Goal: Check status: Check status

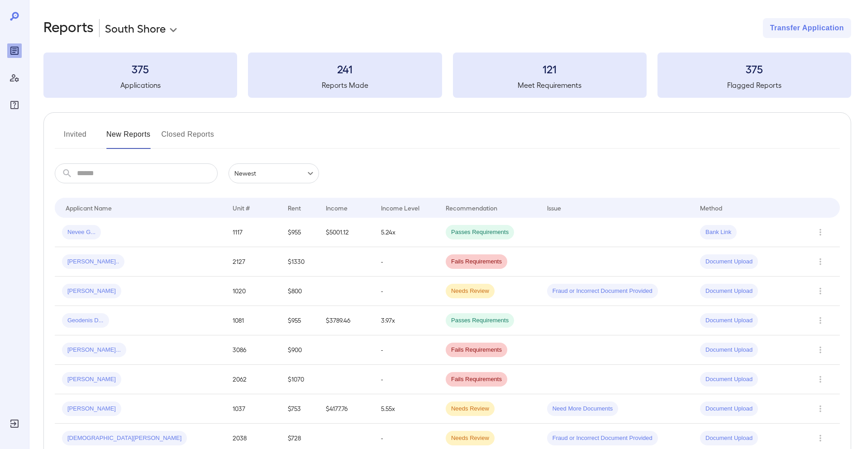
click at [72, 132] on button "Invited" at bounding box center [75, 138] width 41 height 22
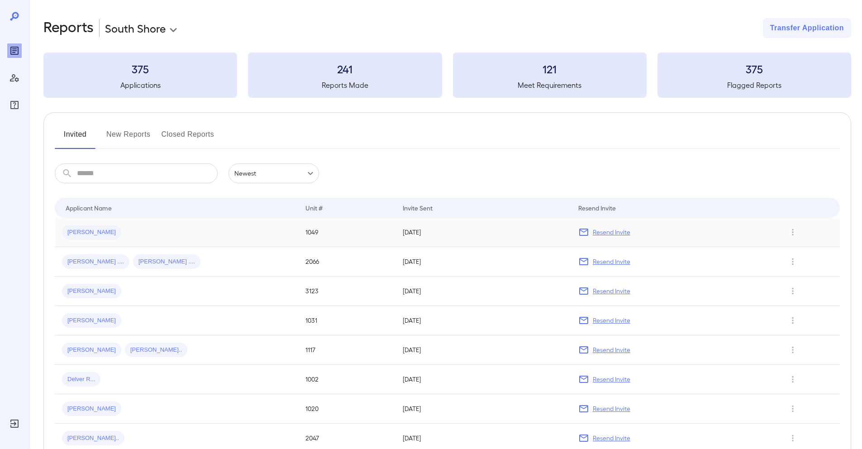
click at [159, 242] on td "Henry A..." at bounding box center [176, 232] width 243 height 29
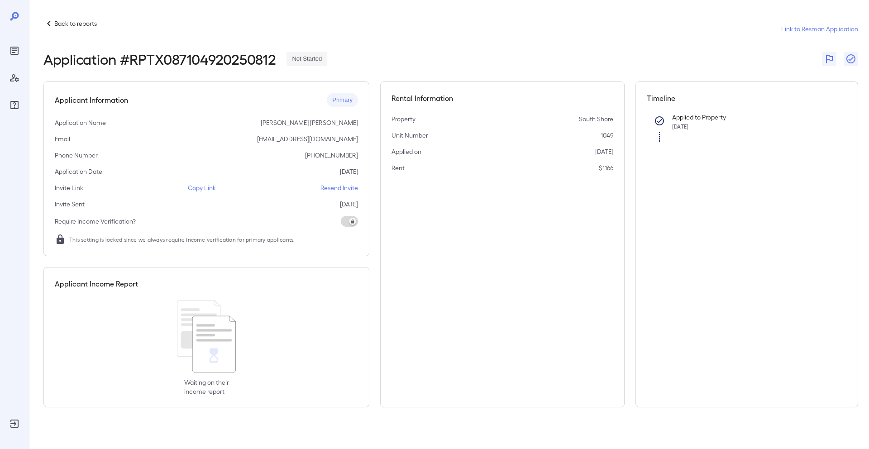
click at [208, 186] on p "Copy Link" at bounding box center [202, 187] width 28 height 9
click at [20, 52] on div "Reports" at bounding box center [14, 50] width 14 height 14
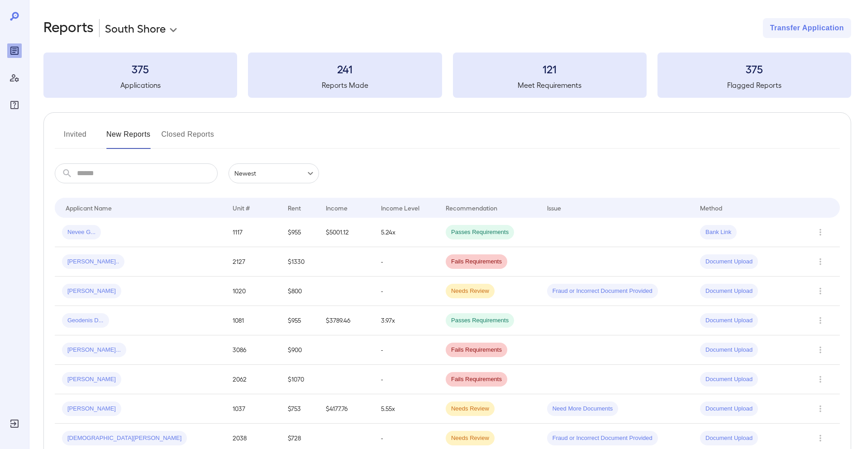
click at [87, 163] on input "text" at bounding box center [147, 173] width 141 height 20
click at [74, 142] on button "Invited" at bounding box center [75, 138] width 41 height 22
